Goal: Task Accomplishment & Management: Manage account settings

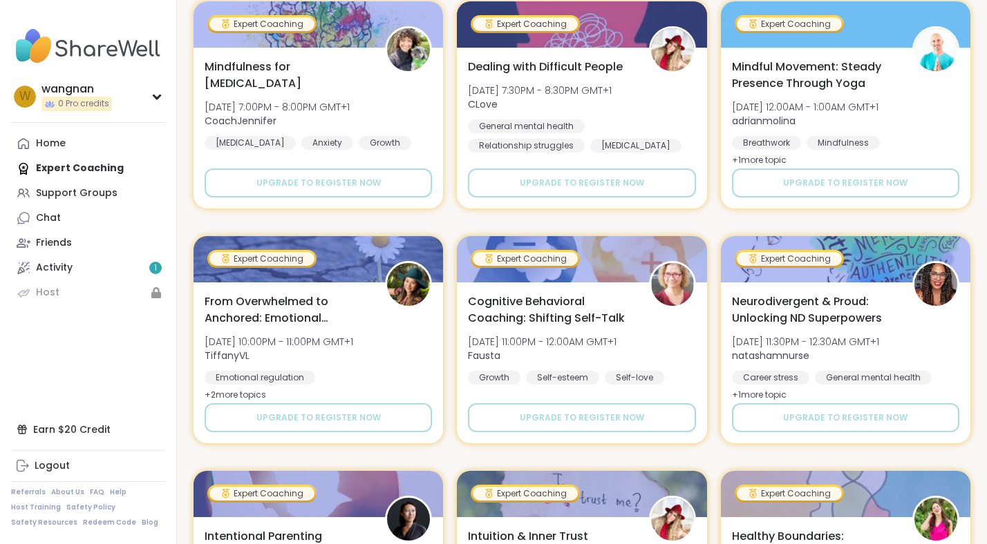
scroll to position [275, 0]
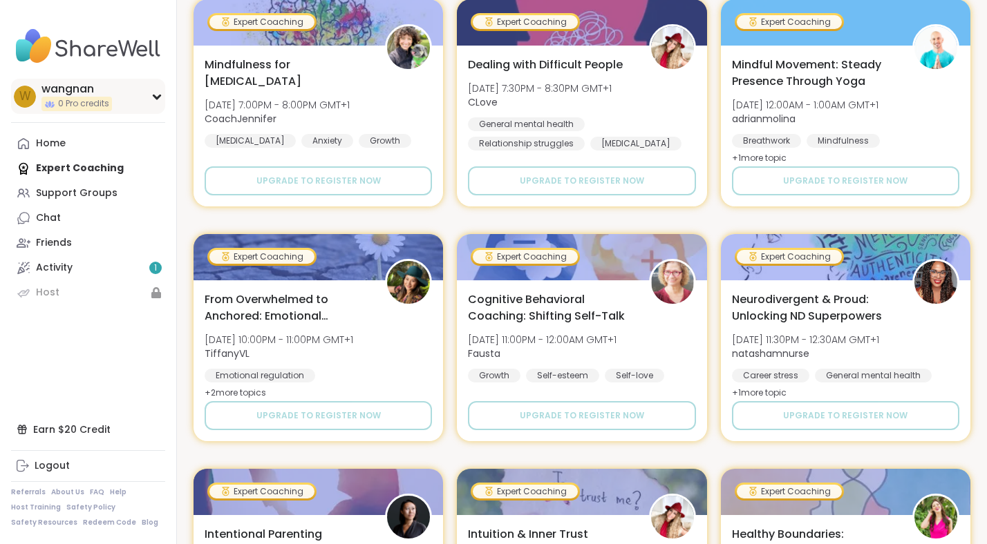
click at [153, 95] on icon at bounding box center [156, 96] width 6 height 3
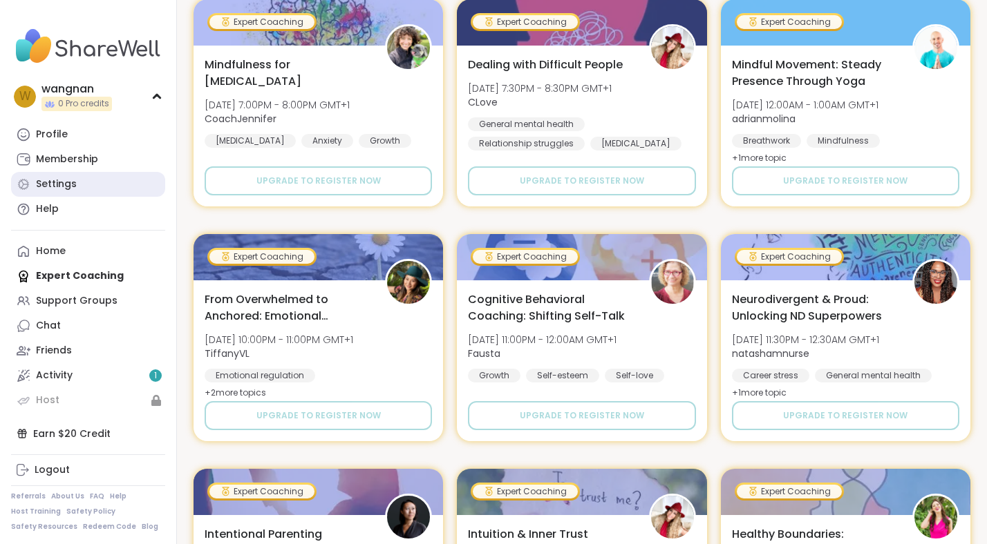
click at [57, 187] on div "Settings" at bounding box center [56, 185] width 41 height 14
select select "**"
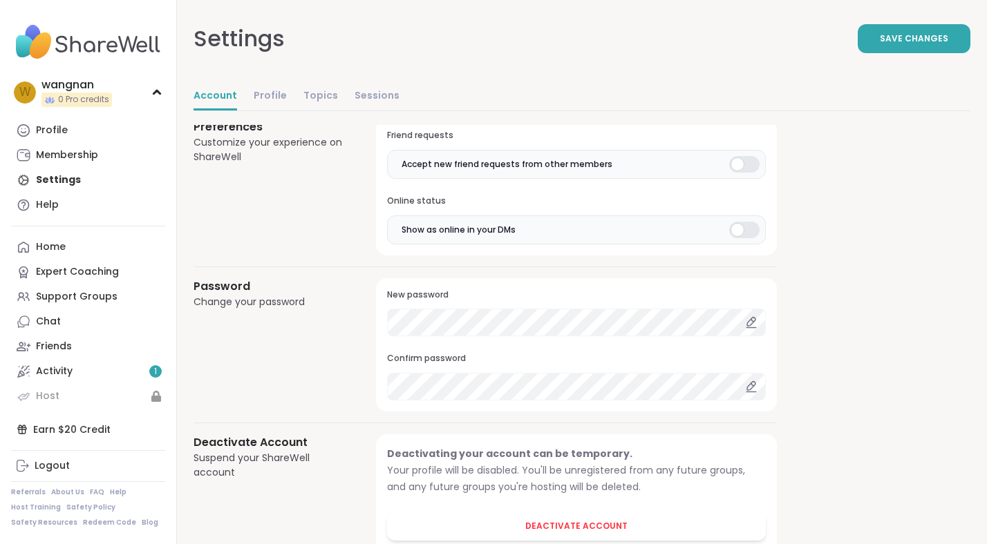
scroll to position [1143, 0]
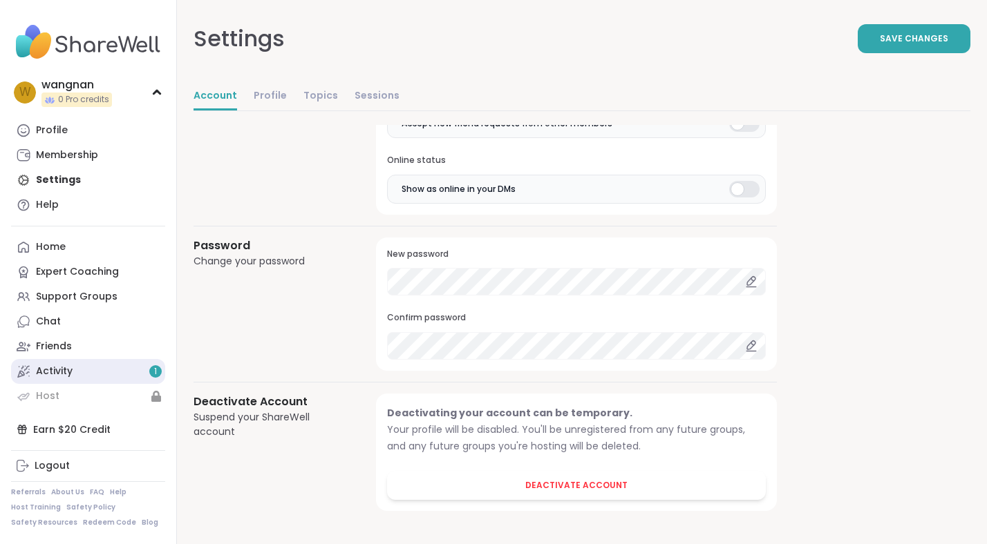
click at [80, 370] on link "Activity 1" at bounding box center [88, 371] width 154 height 25
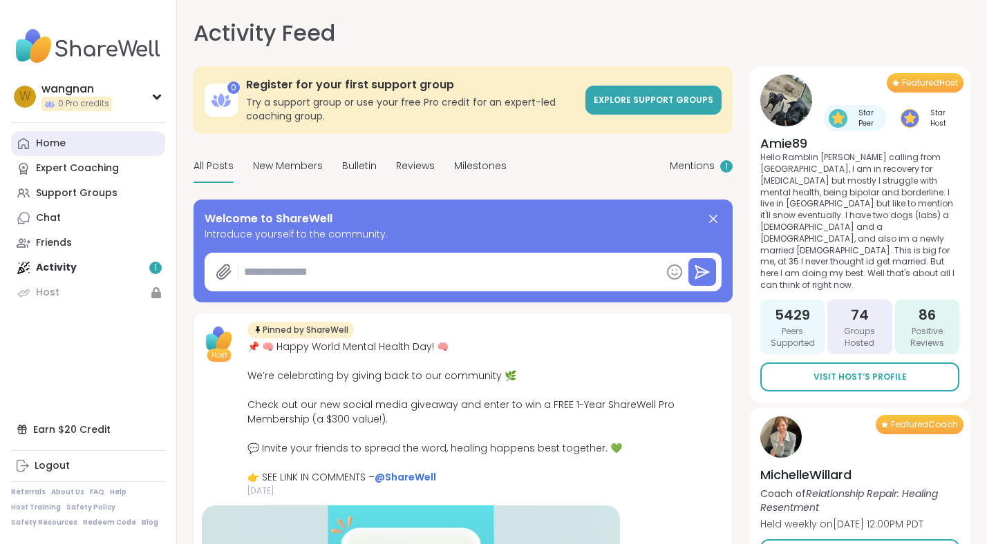
click at [49, 145] on div "Home" at bounding box center [51, 144] width 30 height 14
